Goal: Find specific page/section: Find specific page/section

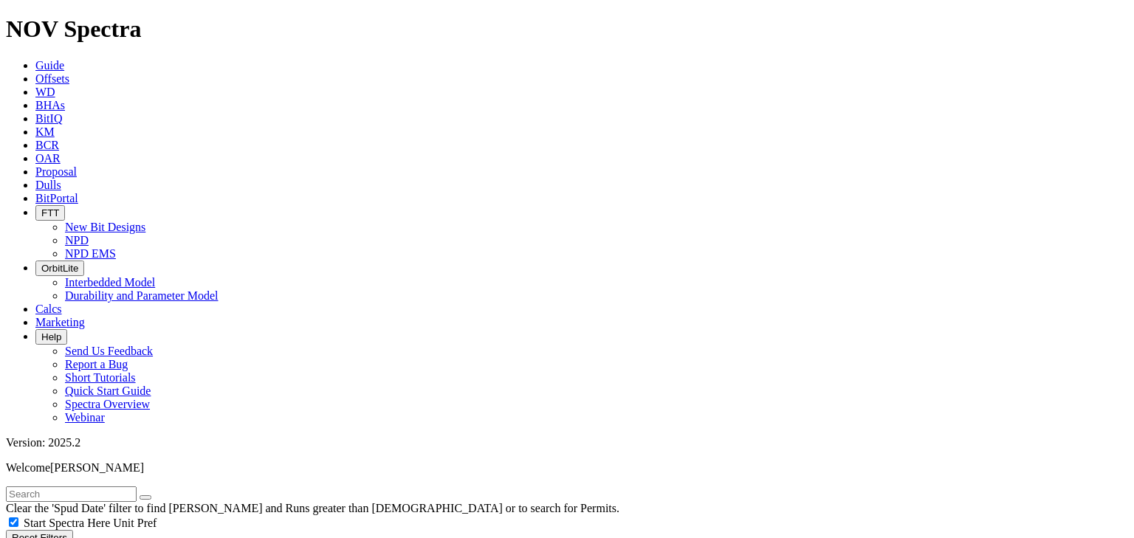
click at [65, 205] on button "FTT" at bounding box center [50, 213] width 30 height 16
click at [89, 234] on link "NPD" at bounding box center [77, 240] width 24 height 13
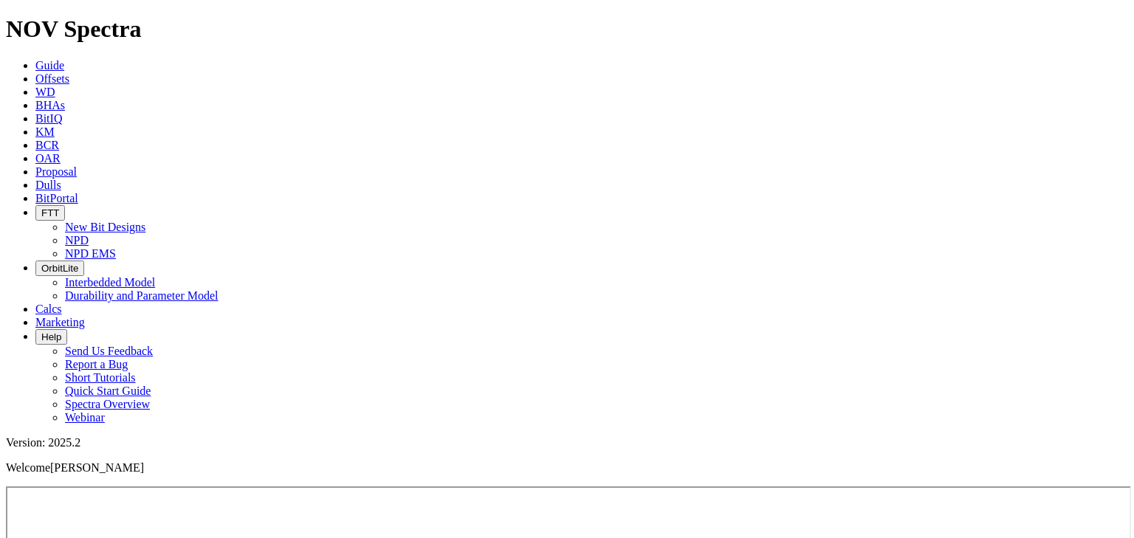
click at [59, 208] on span "FTT" at bounding box center [50, 213] width 18 height 11
click at [116, 247] on link "NPD EMS" at bounding box center [90, 253] width 51 height 13
click at [65, 205] on button "FTT" at bounding box center [50, 213] width 30 height 16
click at [116, 247] on link "NPD EMS" at bounding box center [90, 253] width 51 height 13
click at [59, 208] on span "FTT" at bounding box center [50, 213] width 18 height 11
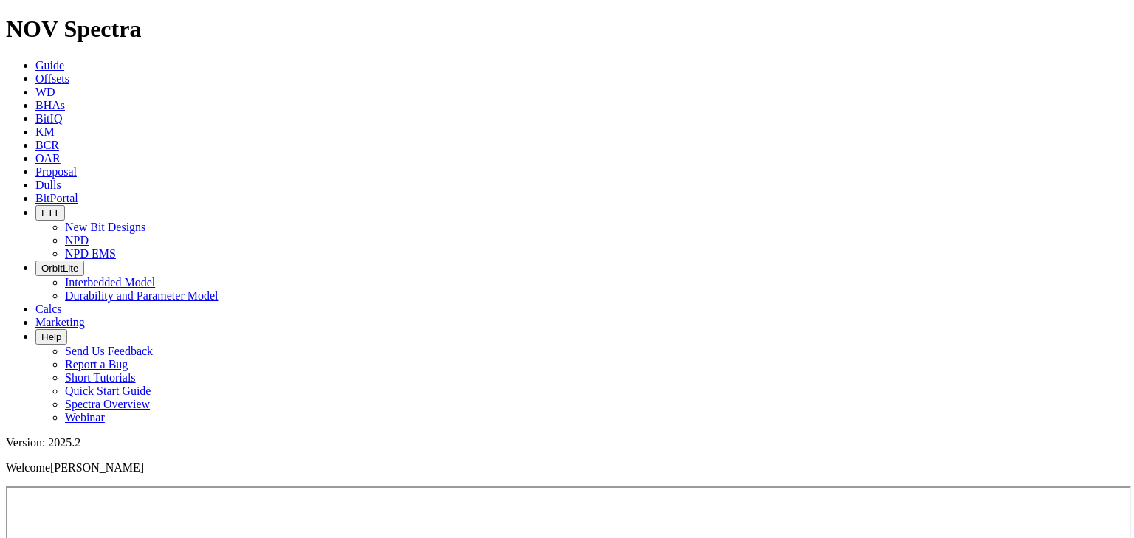
click at [89, 234] on link "NPD" at bounding box center [77, 240] width 24 height 13
click at [59, 208] on span "FTT" at bounding box center [50, 213] width 18 height 11
click at [116, 247] on link "NPD EMS" at bounding box center [90, 253] width 51 height 13
click at [59, 208] on span "FTT" at bounding box center [50, 213] width 18 height 11
click at [116, 247] on link "NPD EMS" at bounding box center [90, 253] width 51 height 13
